Goal: Transaction & Acquisition: Purchase product/service

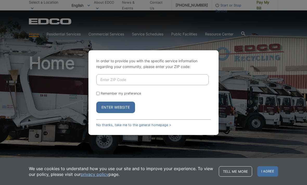
click at [143, 85] on input "Enter ZIP Code" at bounding box center [152, 79] width 112 height 11
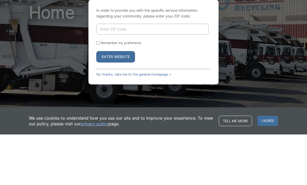
type input "92118-1304"
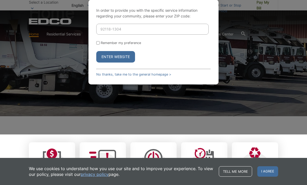
click at [95, 49] on div "In order to provide you with the specific service information regarding your co…" at bounding box center [153, 42] width 130 height 85
click at [100, 44] on input "Remember my preference" at bounding box center [97, 42] width 3 height 3
checkbox input "true"
click at [109, 62] on button "Enter Website" at bounding box center [115, 56] width 39 height 11
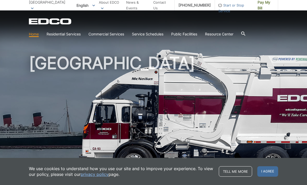
click at [132, 61] on h1 "[GEOGRAPHIC_DATA]" at bounding box center [153, 112] width 249 height 114
click at [35, 101] on h1 "[GEOGRAPHIC_DATA]" at bounding box center [153, 112] width 249 height 114
click at [274, 171] on span "I agree" at bounding box center [267, 171] width 21 height 10
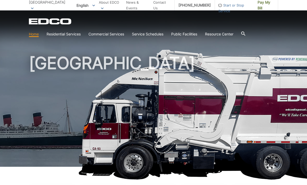
click at [264, 7] on span "Pay My Bill" at bounding box center [265, 4] width 16 height 11
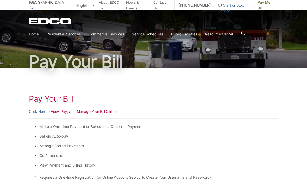
scroll to position [23, 0]
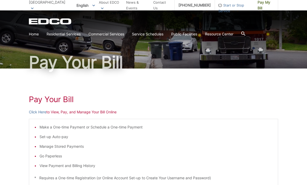
click at [66, 113] on p "Click Here to View, Pay, and Manage Your Bill Online" at bounding box center [153, 112] width 249 height 6
click at [78, 112] on p "Click Here to View, Pay, and Manage Your Bill Online" at bounding box center [153, 112] width 249 height 6
click at [59, 113] on p "Click Here to View, Pay, and Manage Your Bill Online" at bounding box center [153, 112] width 249 height 6
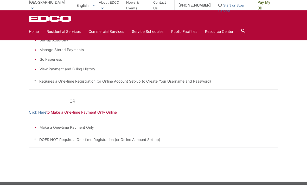
scroll to position [118, 0]
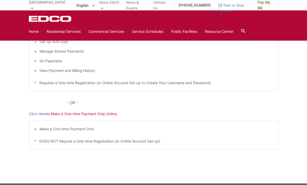
click at [67, 115] on p "Click Here to Make a One-time Payment Only Online" at bounding box center [153, 114] width 249 height 6
click at [74, 115] on p "Click Here to Make a One-time Payment Only Online" at bounding box center [153, 114] width 249 height 6
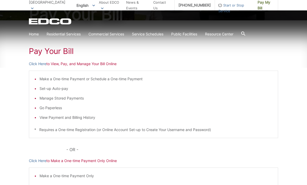
scroll to position [69, 0]
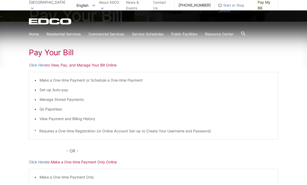
click at [51, 82] on li "Make a One-time Payment or Schedule a One-time Payment" at bounding box center [156, 80] width 233 height 6
click at [57, 79] on li "Make a One-time Payment or Schedule a One-time Payment" at bounding box center [156, 80] width 233 height 6
click at [70, 49] on h1 "Pay Your Bill" at bounding box center [153, 52] width 249 height 9
click at [64, 66] on p "Click Here to View, Pay, and Manage Your Bill Online" at bounding box center [153, 65] width 249 height 6
click at [69, 63] on p "Click Here to View, Pay, and Manage Your Bill Online" at bounding box center [153, 65] width 249 height 6
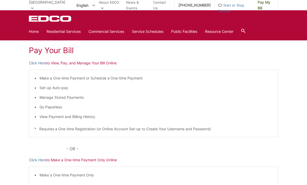
scroll to position [70, 0]
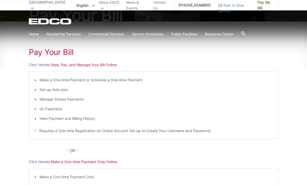
click at [60, 66] on p "Click Here to View, Pay, and Manage Your Bill Online" at bounding box center [153, 65] width 249 height 6
click at [62, 64] on p "Click Here to View, Pay, and Manage Your Bill Online" at bounding box center [153, 65] width 249 height 6
click at [62, 66] on p "Click Here to View, Pay, and Manage Your Bill Online" at bounding box center [153, 65] width 249 height 6
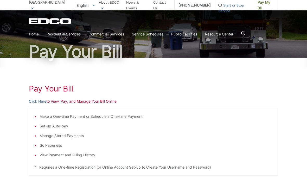
scroll to position [0, 0]
